Goal: Task Accomplishment & Management: Manage account settings

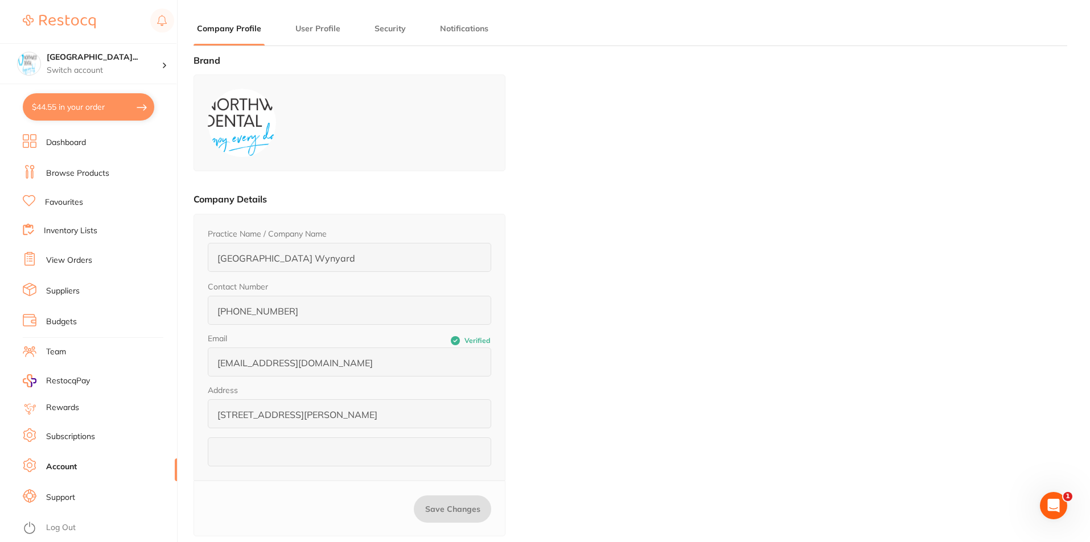
drag, startPoint x: 220, startPoint y: 24, endPoint x: 298, endPoint y: 29, distance: 77.5
click at [219, 24] on button "Company Profile" at bounding box center [228, 28] width 71 height 11
click at [328, 32] on button "User Profile" at bounding box center [318, 28] width 52 height 11
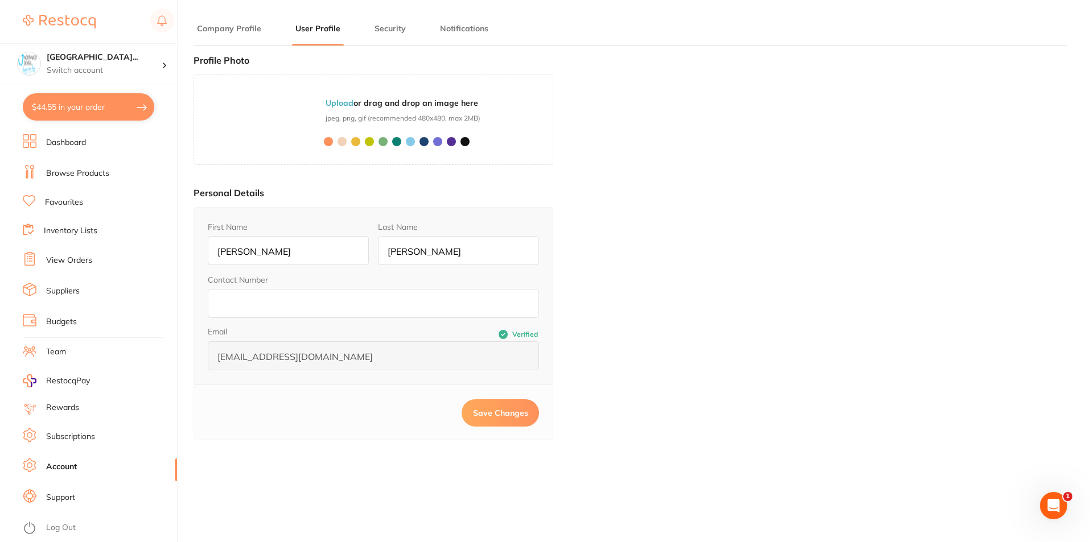
click at [445, 145] on div at bounding box center [373, 144] width 201 height 23
click at [449, 143] on span at bounding box center [451, 141] width 9 height 9
click at [437, 141] on span at bounding box center [437, 141] width 9 height 9
click at [324, 142] on span at bounding box center [328, 141] width 9 height 9
drag, startPoint x: 300, startPoint y: 106, endPoint x: 262, endPoint y: 116, distance: 38.9
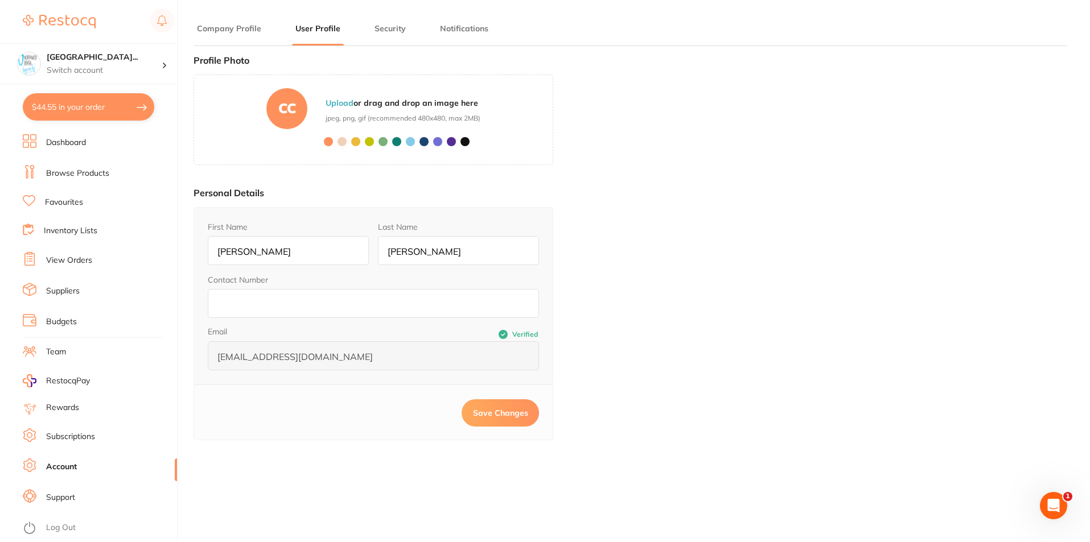
click at [295, 109] on div "CC" at bounding box center [286, 108] width 41 height 41
click at [871, 212] on div "Brand Company Details Practice Name / Company Name [GEOGRAPHIC_DATA] Wynyard Co…" at bounding box center [629, 326] width 873 height 542
click at [343, 134] on div at bounding box center [373, 144] width 201 height 23
click at [350, 145] on div at bounding box center [373, 144] width 201 height 23
click at [294, 253] on input "[PERSON_NAME]" at bounding box center [288, 250] width 161 height 29
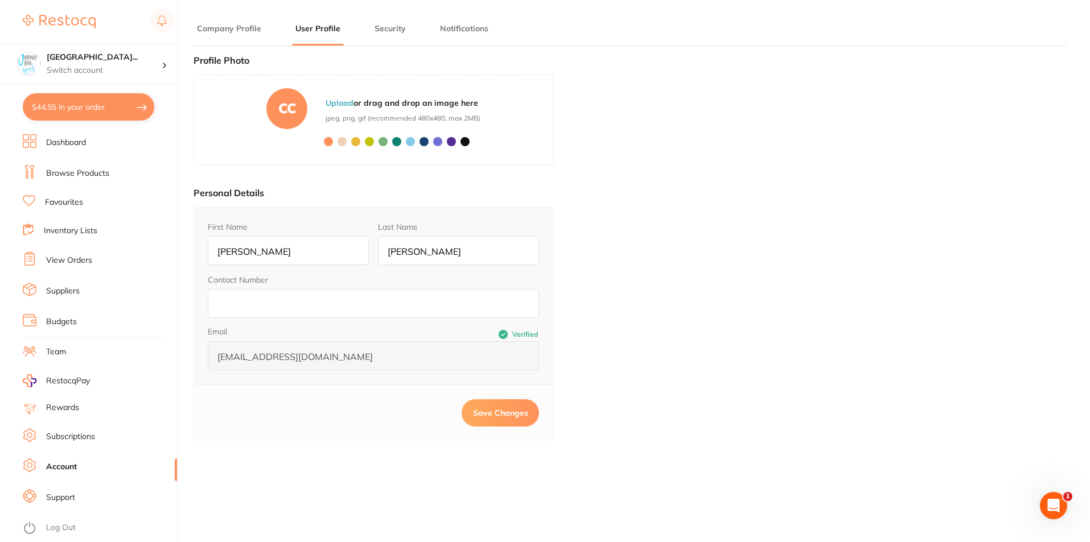
click at [78, 142] on link "Dashboard" at bounding box center [66, 142] width 40 height 11
